Goal: Find specific page/section: Find specific page/section

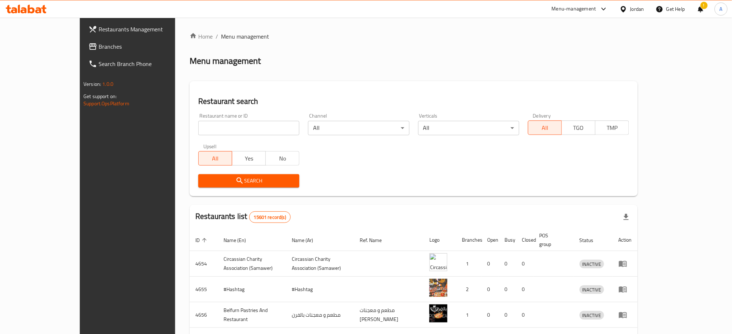
click at [227, 130] on input "search" at bounding box center [248, 128] width 101 height 14
click button "Search" at bounding box center [248, 180] width 101 height 13
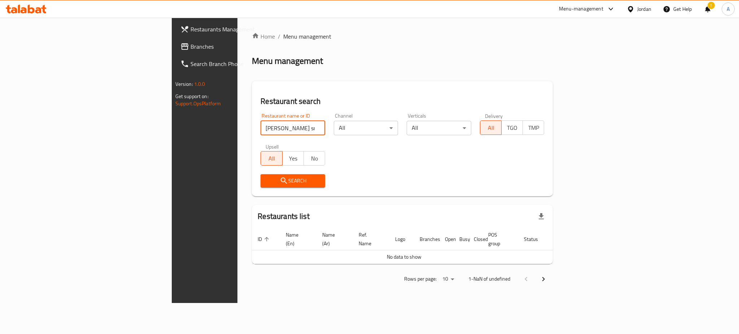
click at [256, 173] on div "Search" at bounding box center [292, 181] width 73 height 22
click at [266, 182] on span "Search" at bounding box center [292, 180] width 53 height 9
click at [261, 132] on input "[PERSON_NAME] smoothie ice cream" at bounding box center [293, 128] width 65 height 14
drag, startPoint x: 245, startPoint y: 129, endPoint x: 12, endPoint y: 119, distance: 233.4
click at [172, 123] on div "Restaurants Management Branches Search Branch Phone Version: 1.0.0 Get support …" at bounding box center [370, 160] width 396 height 285
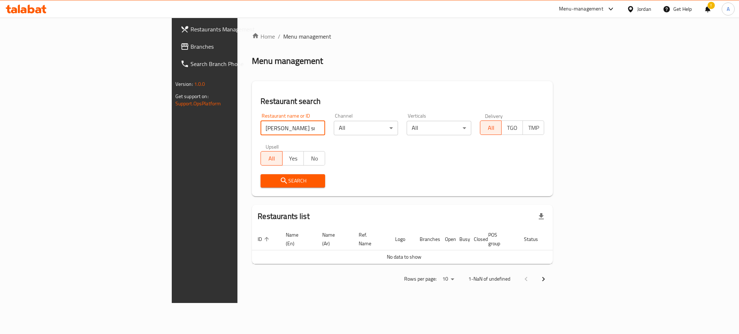
paste input "761988"
drag, startPoint x: 193, startPoint y: 129, endPoint x: 78, endPoint y: 131, distance: 115.5
click at [172, 131] on div "Restaurants Management Branches Search Branch Phone Version: 1.0.0 Get support …" at bounding box center [370, 160] width 396 height 285
paste input "مطعم أم جبل"
click button "Search" at bounding box center [293, 180] width 65 height 13
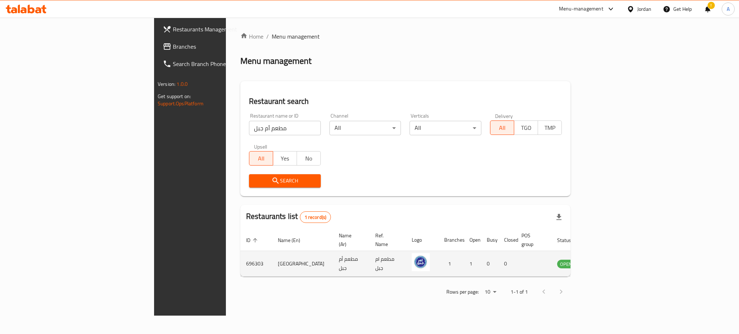
click at [240, 253] on td "696303" at bounding box center [256, 264] width 32 height 26
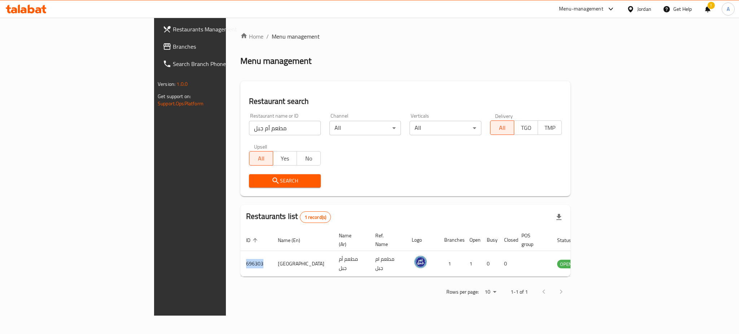
copy td "696303"
drag, startPoint x: 87, startPoint y: 132, endPoint x: 35, endPoint y: 126, distance: 52.3
click at [154, 126] on div "Restaurants Management Branches Search Branch Phone Version: 1.0.0 Get support …" at bounding box center [369, 167] width 431 height 298
type input "ي"
type input "dream cream"
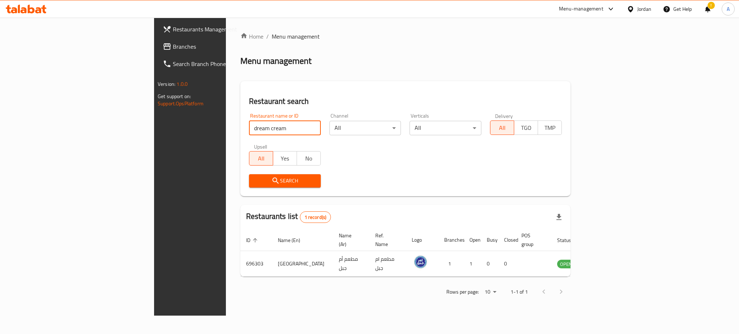
click button "Search" at bounding box center [285, 180] width 72 height 13
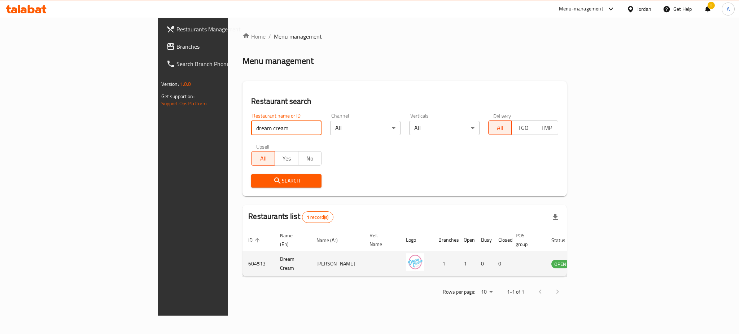
click at [598, 261] on icon "enhanced table" at bounding box center [594, 264] width 8 height 6
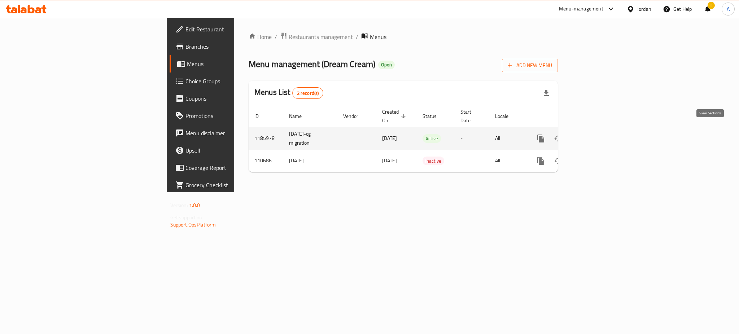
click at [602, 133] on link "enhanced table" at bounding box center [592, 138] width 17 height 17
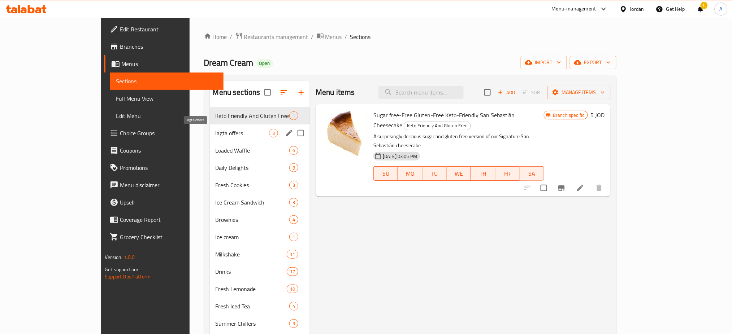
click at [215, 133] on span "lagta offers" at bounding box center [241, 133] width 53 height 9
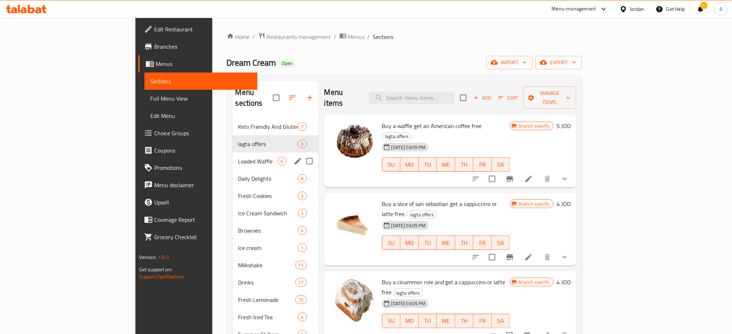
click at [232, 141] on div "lagta offers 3" at bounding box center [275, 143] width 86 height 17
click at [238, 157] on span "Loaded Waffle" at bounding box center [268, 161] width 60 height 9
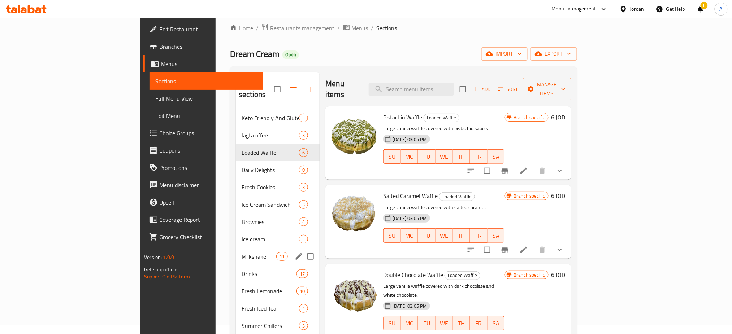
scroll to position [5, 0]
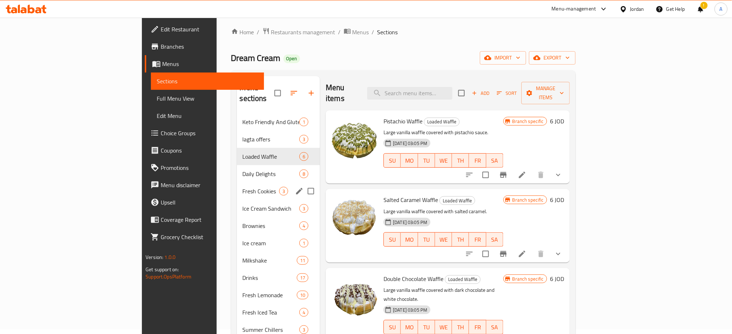
click at [237, 183] on div "Fresh Cookies 3" at bounding box center [278, 191] width 83 height 17
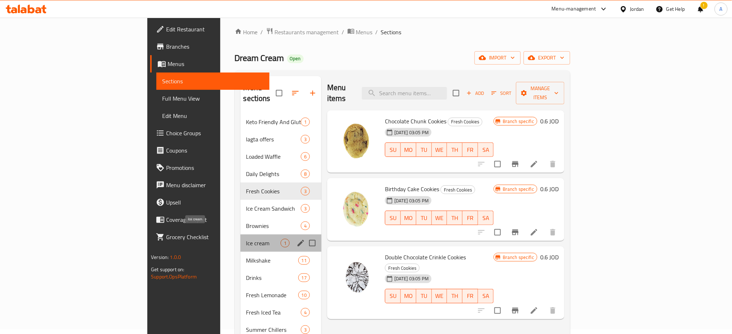
click at [246, 239] on span "Ice cream" at bounding box center [263, 243] width 34 height 9
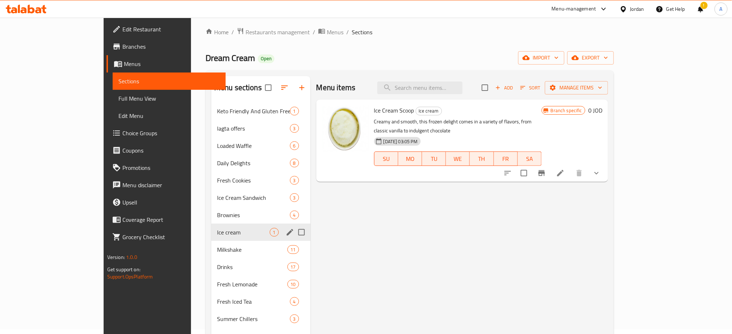
click at [211, 241] on div "Milkshake 11" at bounding box center [260, 249] width 99 height 17
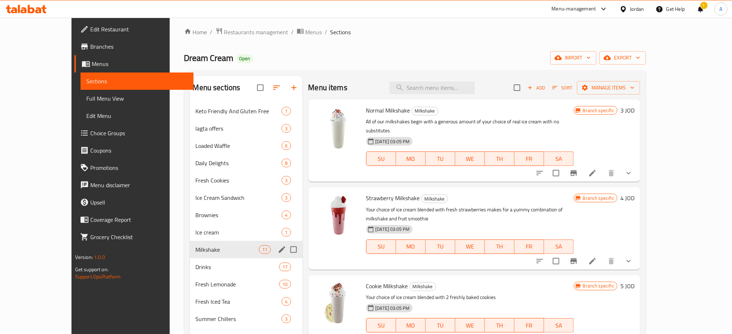
click at [206, 261] on div "Drinks 17" at bounding box center [246, 266] width 113 height 17
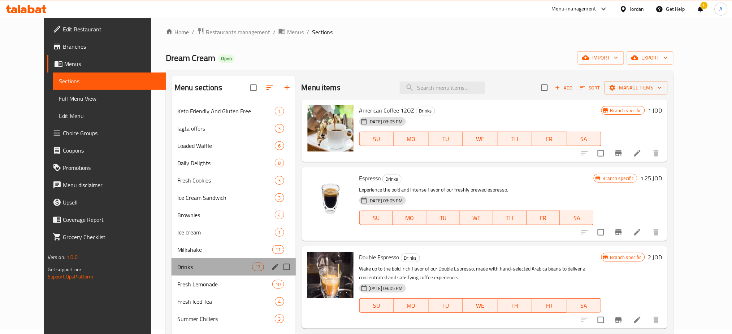
click at [207, 272] on div "Drinks 17" at bounding box center [233, 266] width 124 height 17
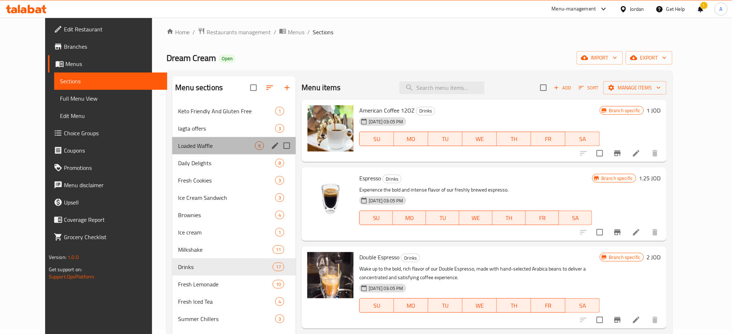
click at [218, 146] on span "Loaded Waffle" at bounding box center [216, 145] width 77 height 9
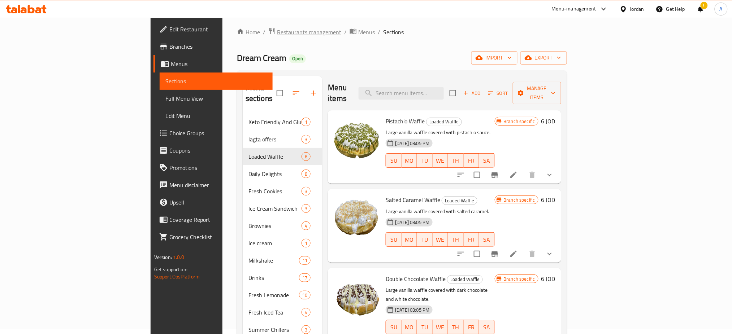
click at [277, 36] on span "Restaurants management" at bounding box center [309, 32] width 64 height 9
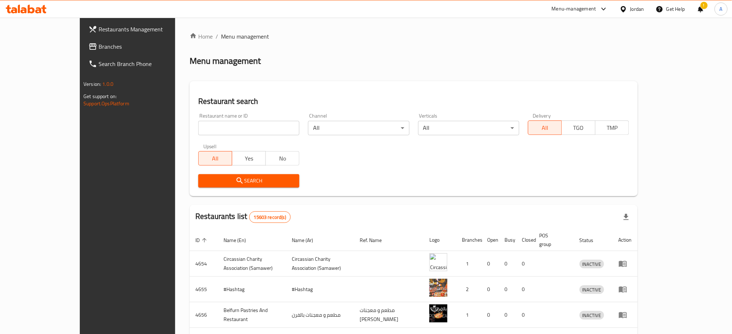
click at [235, 120] on div "Restaurant name or ID Restaurant name or ID" at bounding box center [248, 124] width 101 height 22
click at [248, 123] on input "search" at bounding box center [248, 128] width 101 height 14
type input "a"
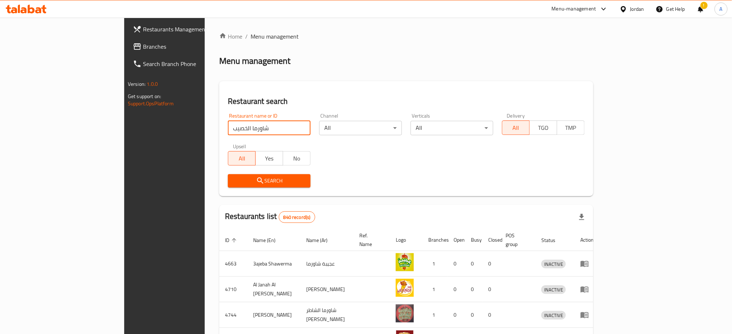
type input "شاورما الخصيب"
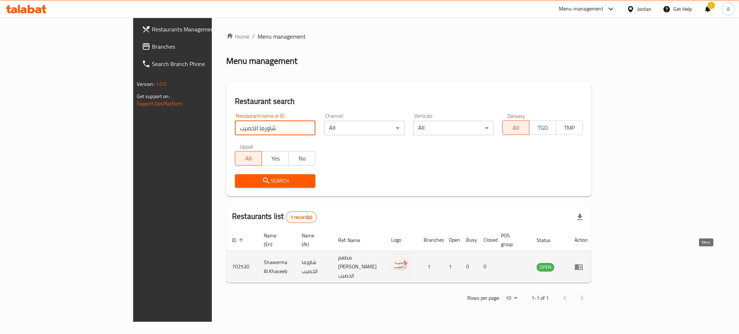
click at [583, 264] on icon "enhanced table" at bounding box center [579, 267] width 8 height 6
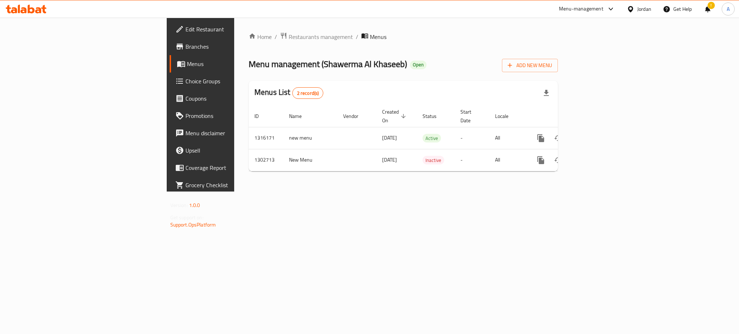
click at [170, 40] on link "Branches" at bounding box center [230, 46] width 121 height 17
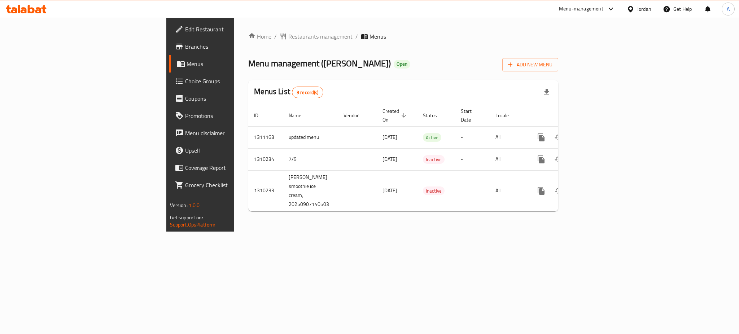
click at [598, 133] on icon "enhanced table" at bounding box center [593, 137] width 9 height 9
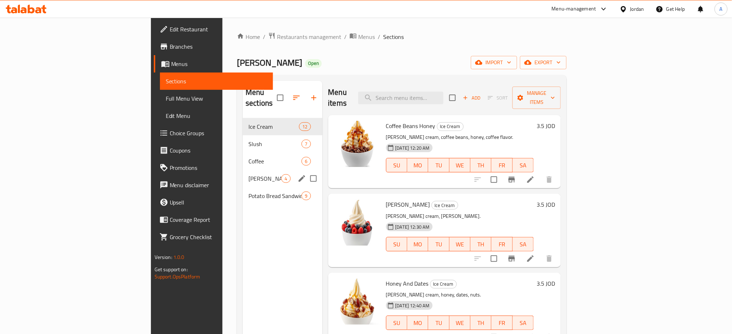
click at [243, 173] on div "Rolan Toast Treats 4" at bounding box center [282, 178] width 79 height 17
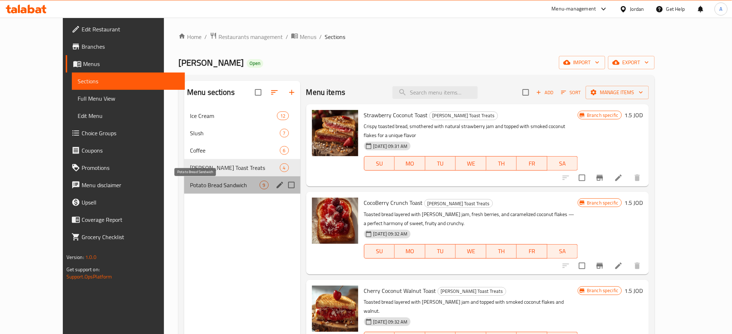
click at [190, 188] on span "Potato Bread Sandwich" at bounding box center [225, 185] width 70 height 9
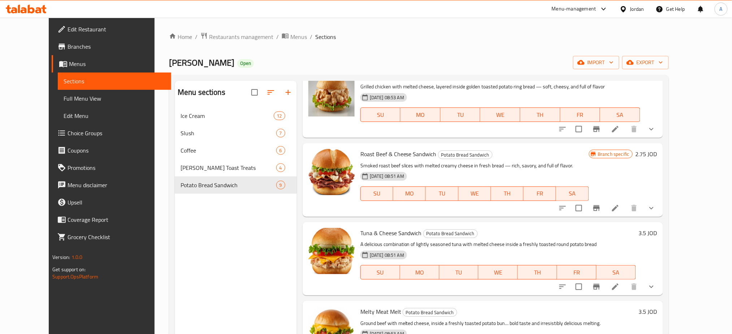
scroll to position [411, 0]
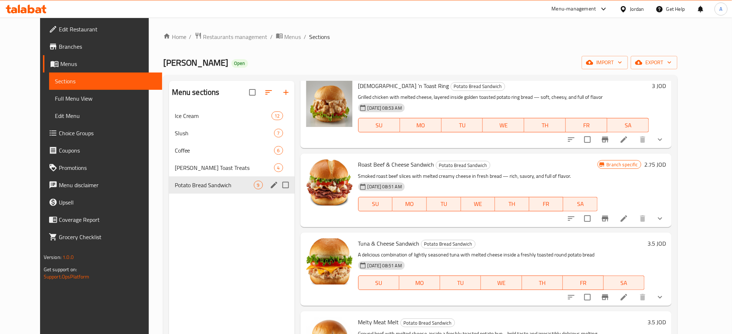
click at [172, 174] on div "Rolan Toast Treats 4" at bounding box center [232, 167] width 126 height 17
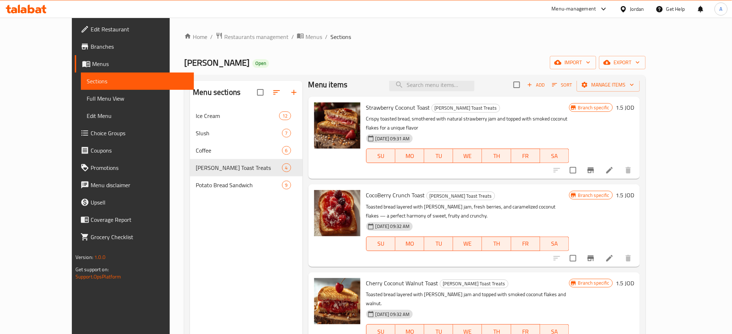
scroll to position [101, 0]
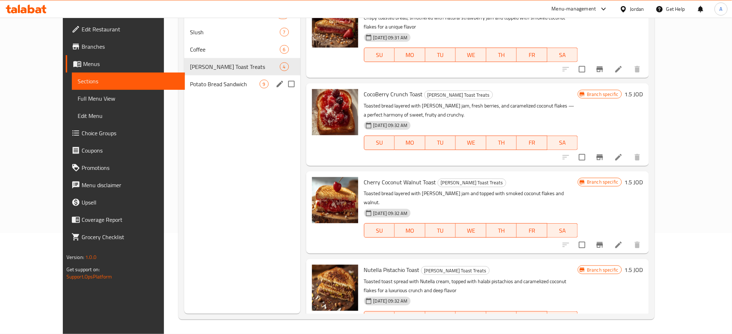
click at [193, 86] on span "Potato Bread Sandwich" at bounding box center [225, 84] width 70 height 9
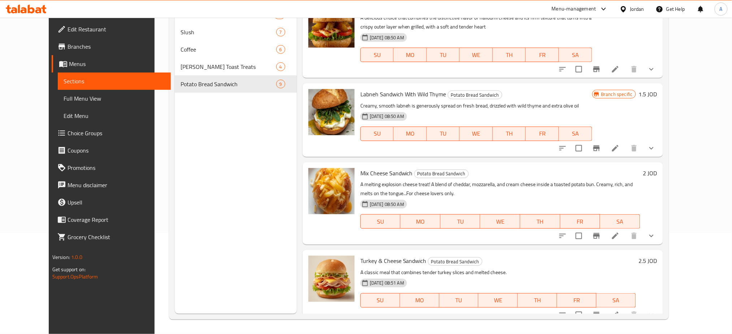
click at [70, 46] on span "Branches" at bounding box center [116, 46] width 98 height 9
